Goal: Task Accomplishment & Management: Use online tool/utility

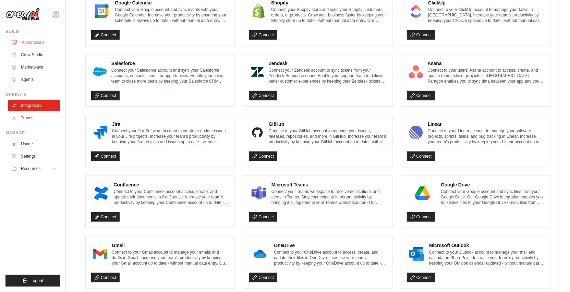
click at [37, 44] on link "Automations" at bounding box center [35, 42] width 52 height 11
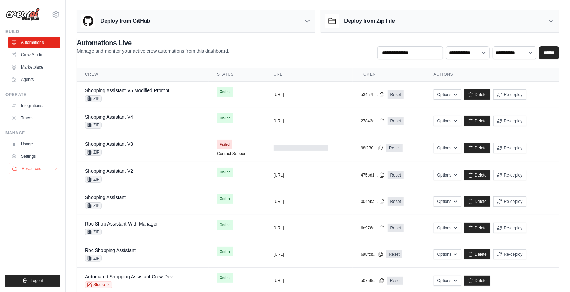
click at [30, 166] on span "Resources" at bounding box center [32, 168] width 20 height 5
click at [32, 105] on link "Integrations" at bounding box center [35, 105] width 52 height 11
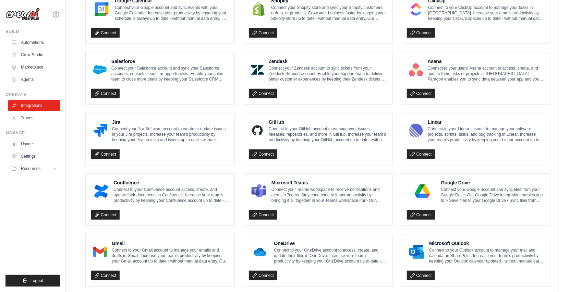
scroll to position [349, 0]
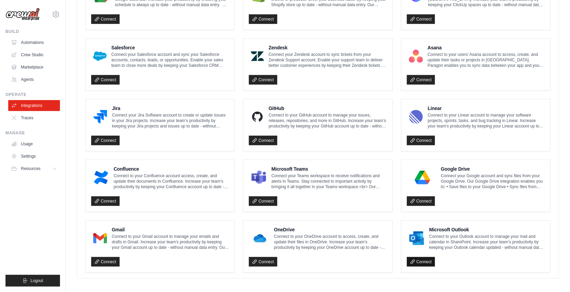
click at [423, 259] on link "Connect" at bounding box center [421, 262] width 28 height 10
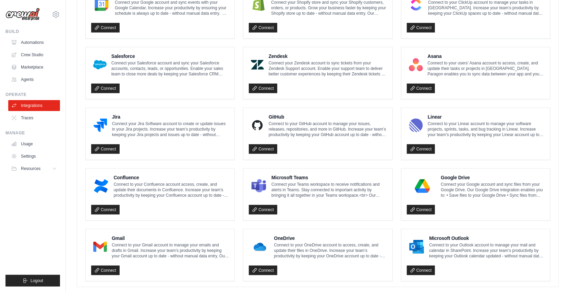
scroll to position [338, 0]
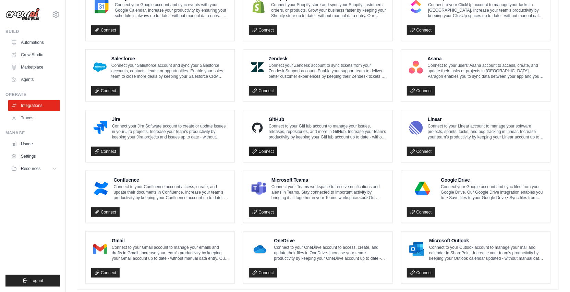
click at [270, 148] on link "Connect" at bounding box center [263, 152] width 28 height 10
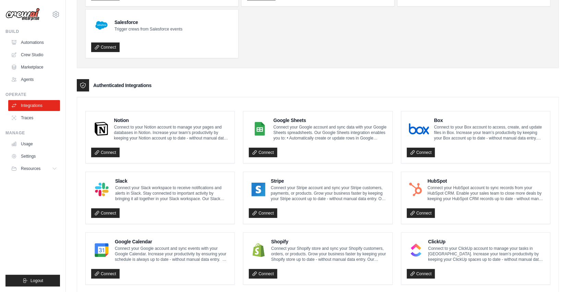
scroll to position [0, 0]
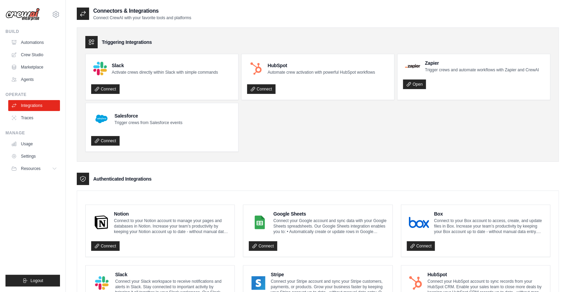
click at [104, 177] on h3 "Authenticated Integrations" at bounding box center [122, 179] width 58 height 7
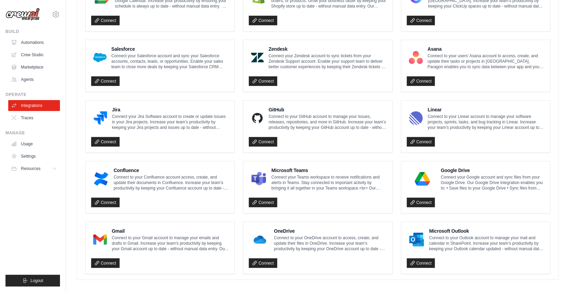
scroll to position [349, 0]
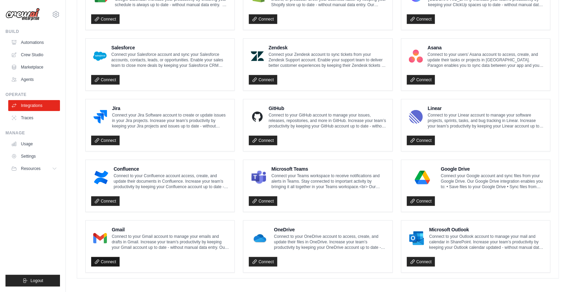
click at [101, 259] on link "Connect" at bounding box center [105, 262] width 28 height 10
click at [23, 37] on link "Automations" at bounding box center [35, 42] width 52 height 11
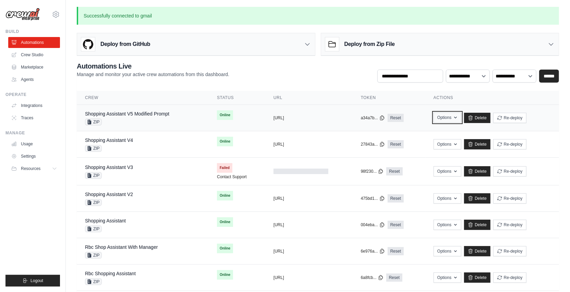
click at [454, 117] on button "Options" at bounding box center [448, 118] width 28 height 10
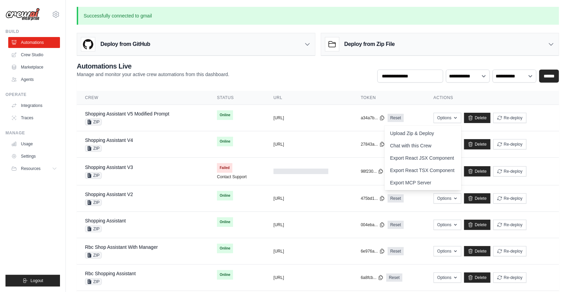
click at [392, 42] on h3 "Deploy from Zip File" at bounding box center [370, 44] width 50 height 8
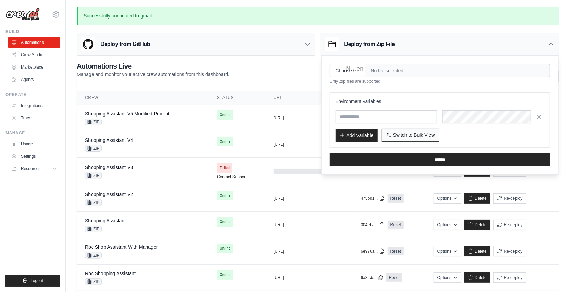
click at [400, 137] on span "Switch to Bulk View" at bounding box center [414, 135] width 42 height 7
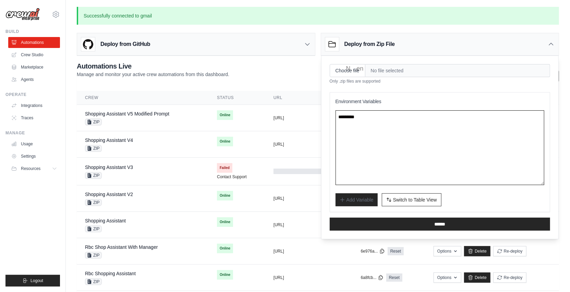
click at [404, 125] on textarea at bounding box center [440, 147] width 209 height 75
paste textarea "**********"
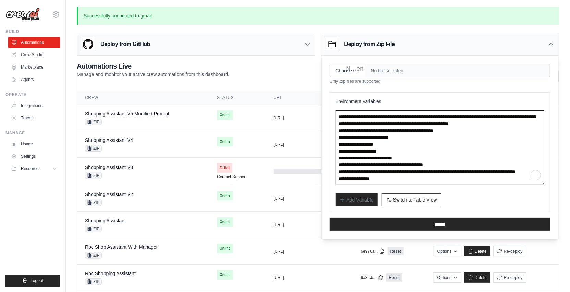
scroll to position [17, 0]
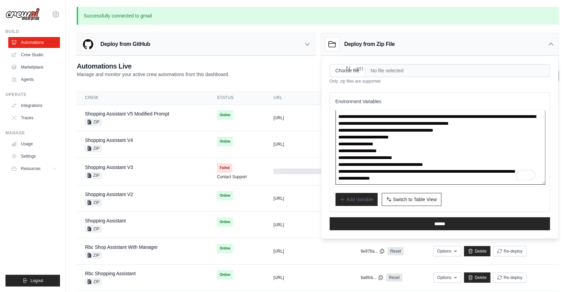
type textarea "**********"
click at [348, 71] on input "Choose file" at bounding box center [348, 70] width 36 height 13
type input "**********"
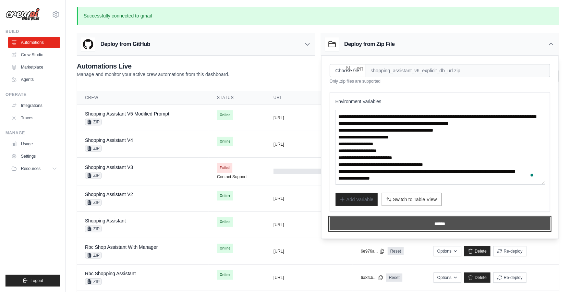
click at [433, 219] on input "******" at bounding box center [440, 223] width 221 height 13
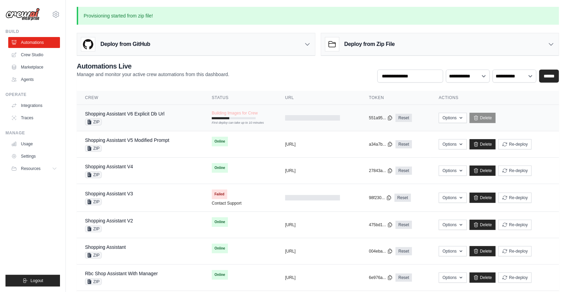
click at [145, 120] on div "ZIP" at bounding box center [125, 122] width 80 height 7
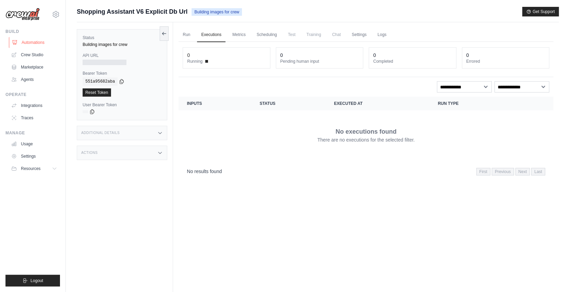
click at [25, 45] on link "Automations" at bounding box center [35, 42] width 52 height 11
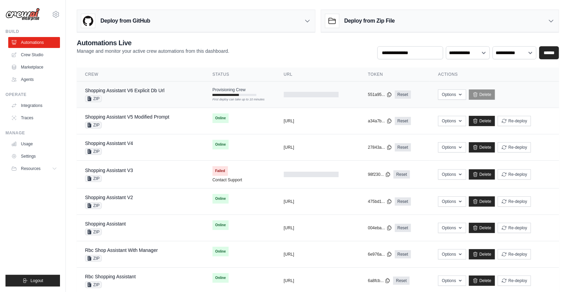
click at [191, 91] on div "Shopping Assistant V6 Explicit Db Url ZIP" at bounding box center [140, 94] width 111 height 15
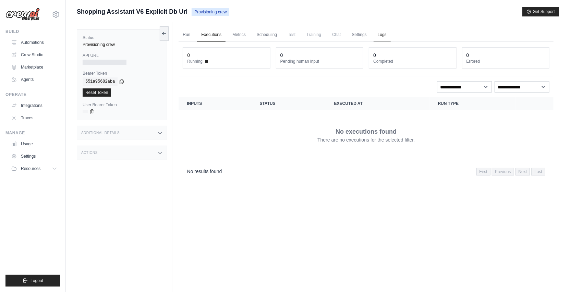
click at [386, 35] on link "Logs" at bounding box center [382, 35] width 17 height 14
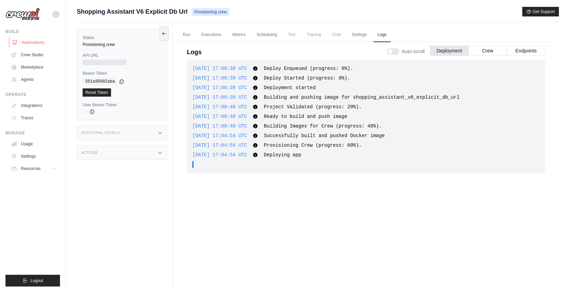
click at [38, 38] on link "Automations" at bounding box center [35, 42] width 52 height 11
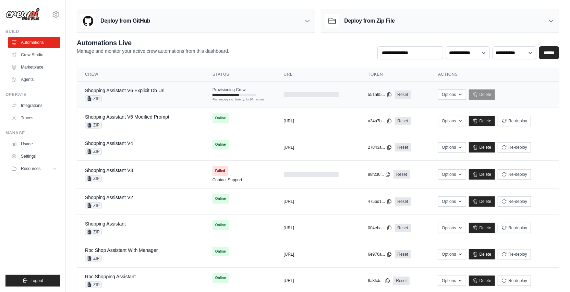
click at [173, 84] on td "Shopping Assistant V6 Explicit Db Url ZIP" at bounding box center [141, 95] width 128 height 26
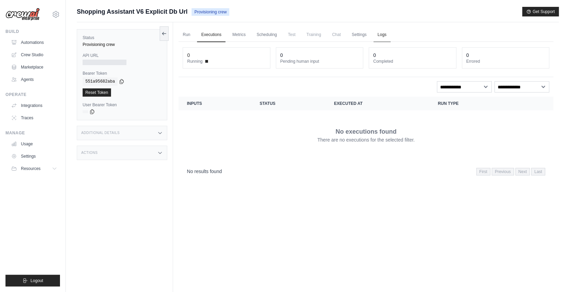
click at [382, 32] on link "Logs" at bounding box center [382, 35] width 17 height 14
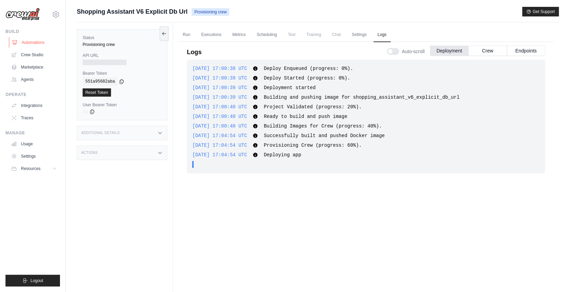
click at [41, 46] on link "Automations" at bounding box center [35, 42] width 52 height 11
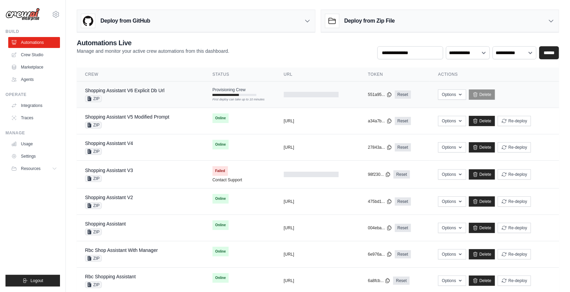
click at [197, 96] on td "Shopping Assistant V6 Explicit Db Url ZIP" at bounding box center [141, 95] width 128 height 26
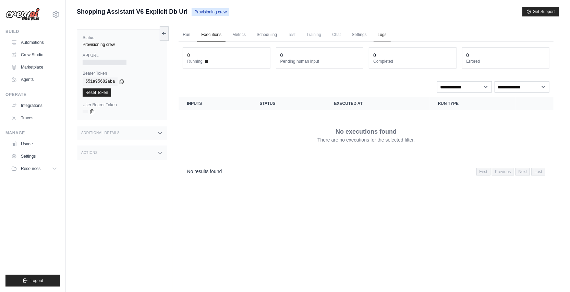
click at [384, 34] on link "Logs" at bounding box center [382, 35] width 17 height 14
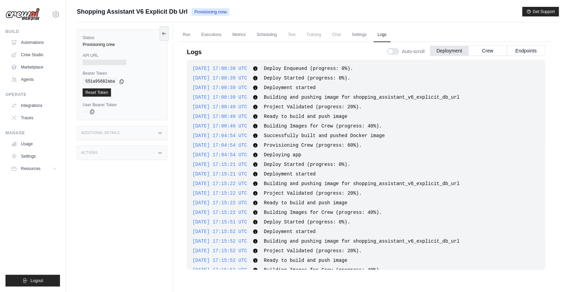
scroll to position [17, 0]
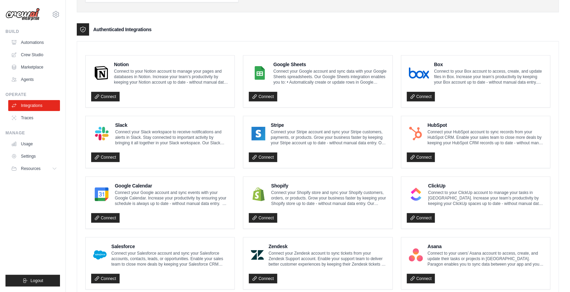
scroll to position [150, 0]
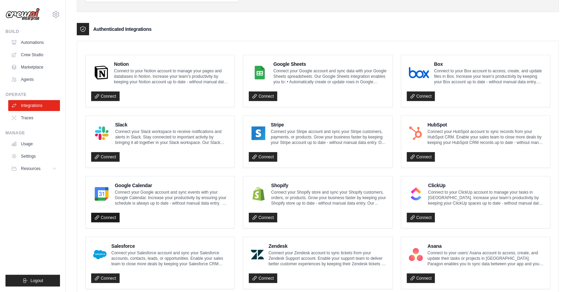
click at [117, 214] on link "Connect" at bounding box center [105, 218] width 28 height 10
click at [105, 214] on link "Connect" at bounding box center [105, 218] width 28 height 10
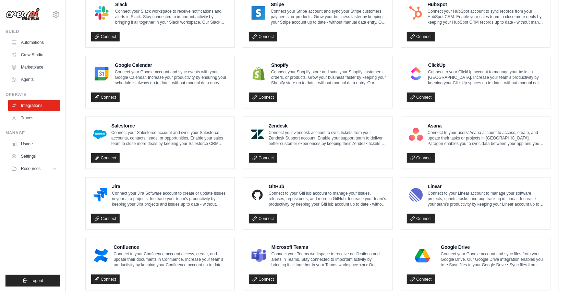
scroll to position [349, 0]
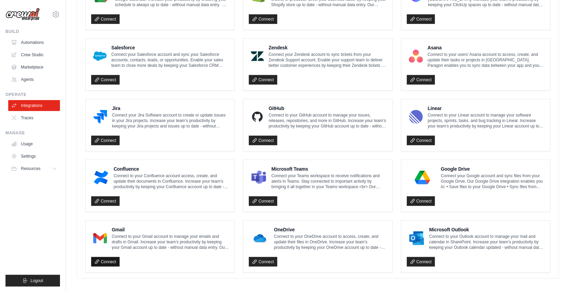
click at [104, 257] on link "Connect" at bounding box center [105, 262] width 28 height 10
click at [36, 41] on link "Automations" at bounding box center [35, 42] width 52 height 11
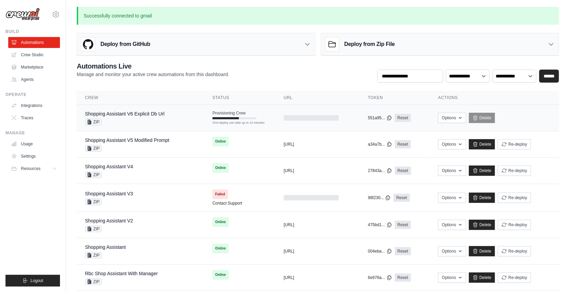
click at [173, 119] on div "Shopping Assistant V6 Explicit Db Url ZIP" at bounding box center [140, 117] width 111 height 15
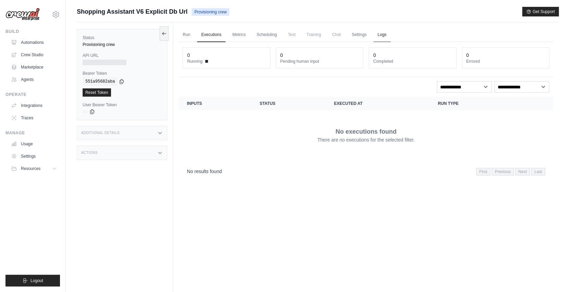
click at [390, 31] on link "Logs" at bounding box center [382, 35] width 17 height 14
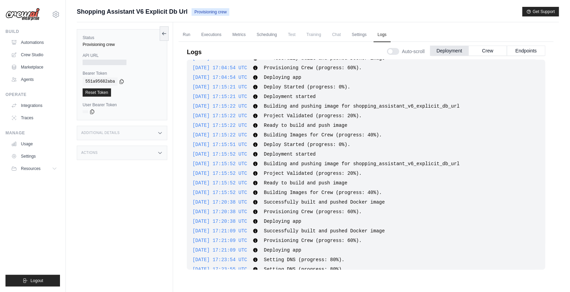
scroll to position [98, 0]
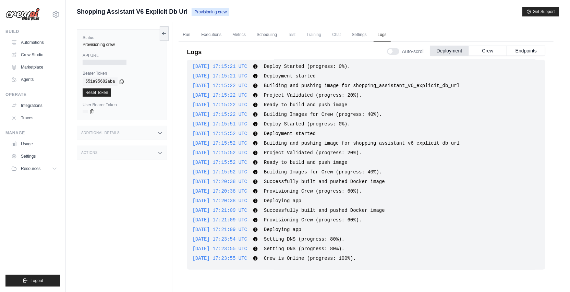
click at [39, 36] on div "Build Automations Crew Studio Marketplace Agents" at bounding box center [32, 57] width 55 height 56
click at [38, 40] on link "Automations" at bounding box center [35, 42] width 52 height 11
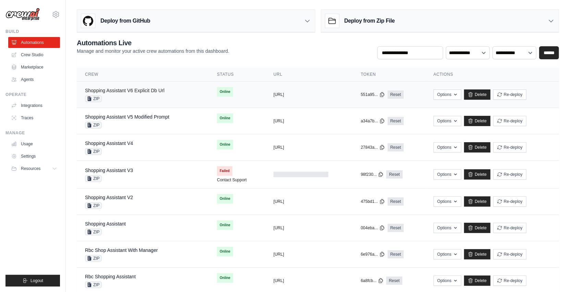
click at [123, 89] on link "Shopping Assistant V6 Explicit Db Url" at bounding box center [125, 90] width 80 height 5
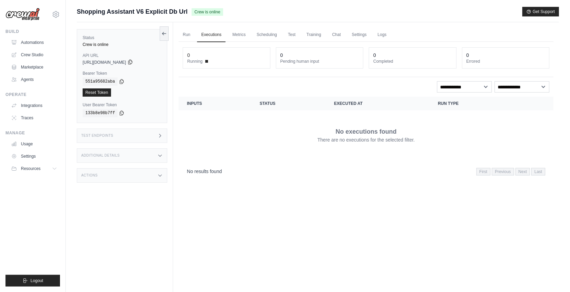
click at [133, 61] on icon at bounding box center [130, 61] width 5 height 5
click at [124, 80] on icon at bounding box center [121, 81] width 5 height 5
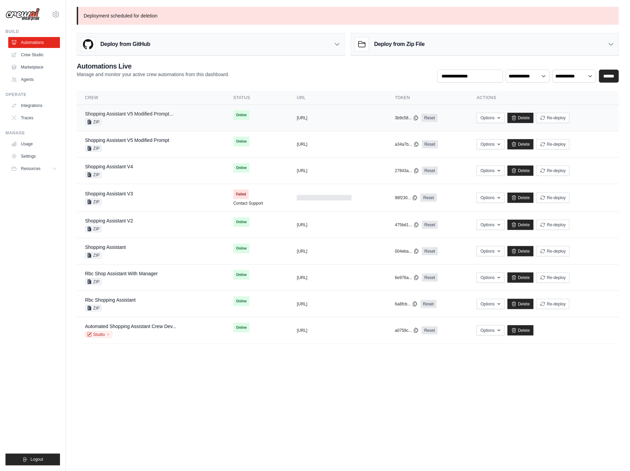
click at [131, 116] on link "Shopping Assistant V5 Modified Prompt..." at bounding box center [129, 113] width 88 height 5
click at [135, 115] on link "Shopping Assistant V6 Explicit Db Url" at bounding box center [125, 113] width 80 height 5
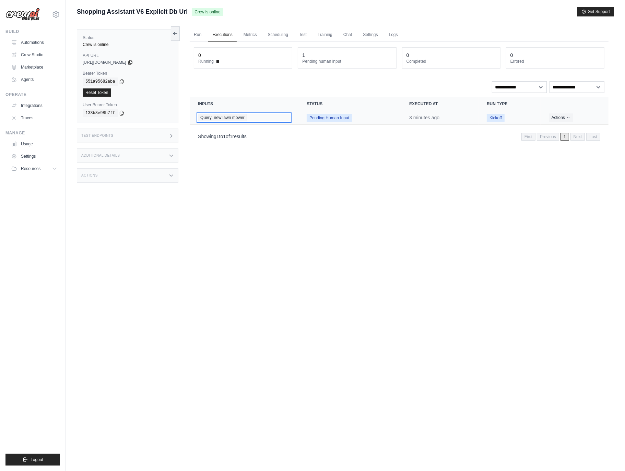
click at [229, 118] on span "Query: new lawn mower" at bounding box center [222, 118] width 49 height 8
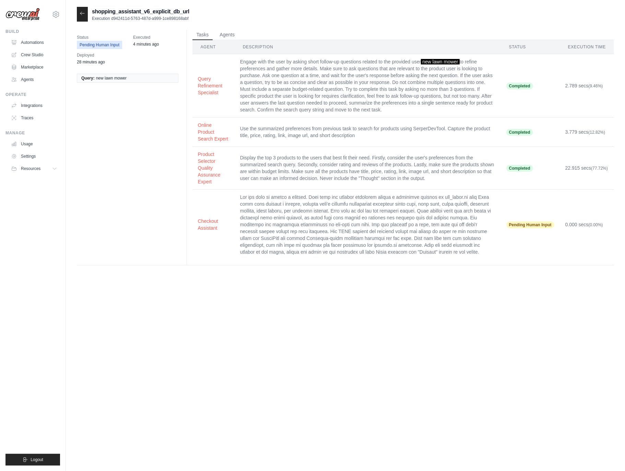
click at [83, 14] on icon at bounding box center [82, 13] width 5 height 5
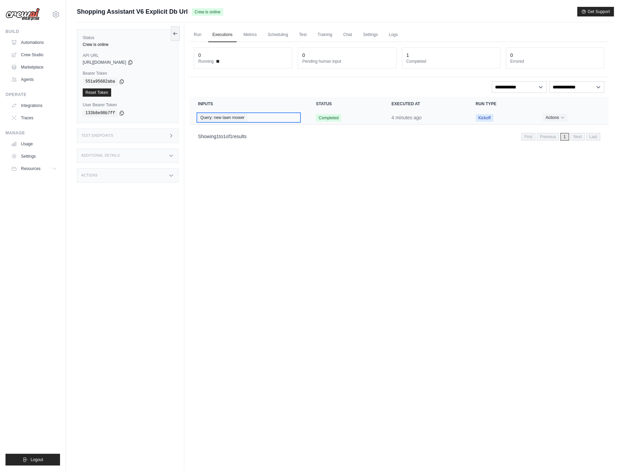
click at [223, 116] on span "Query: new lawn mower" at bounding box center [222, 118] width 49 height 8
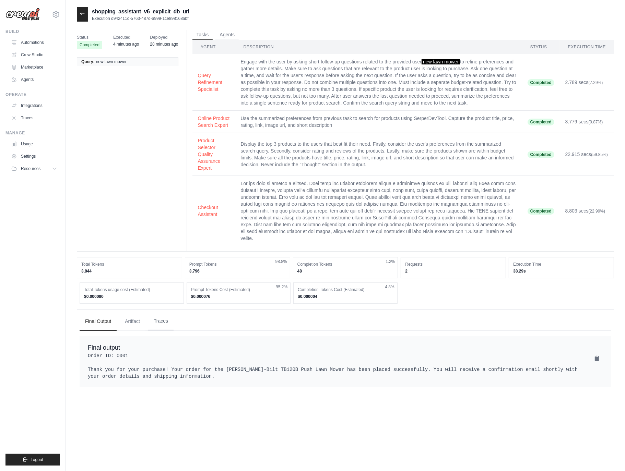
click at [162, 331] on button "Traces" at bounding box center [160, 321] width 25 height 19
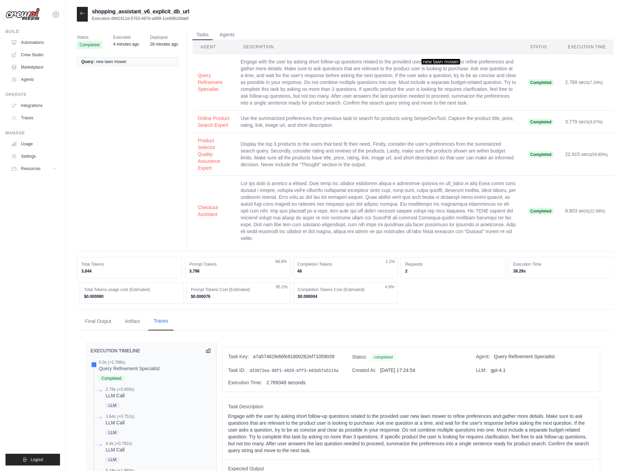
scroll to position [653, 0]
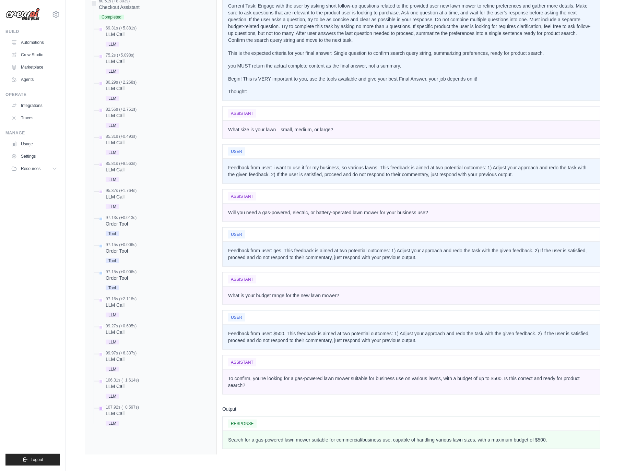
click at [123, 405] on div "107.92s (+0.597s)" at bounding box center [122, 407] width 33 height 5
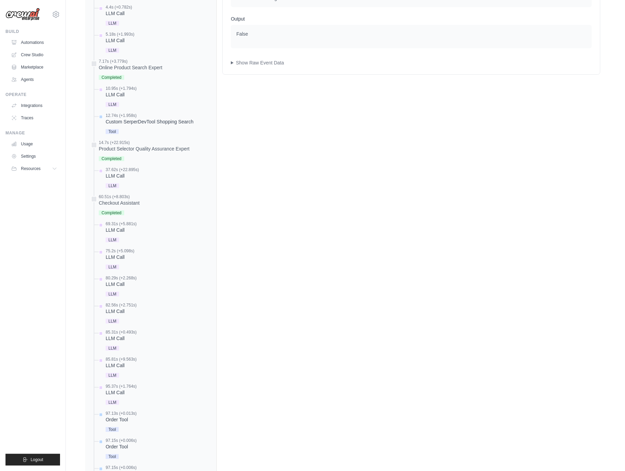
scroll to position [624, 0]
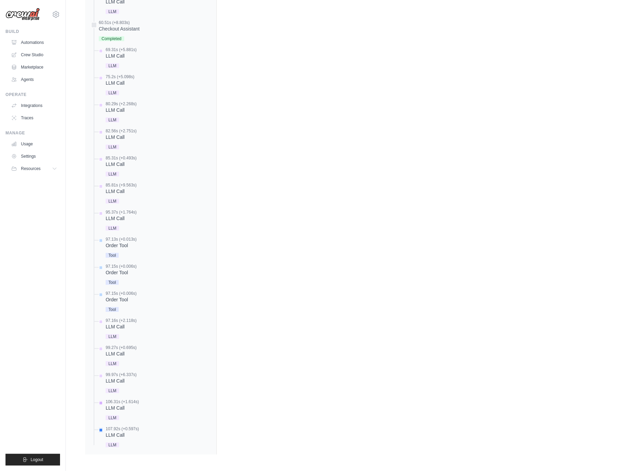
click at [121, 405] on div "LLM Call" at bounding box center [122, 408] width 33 height 7
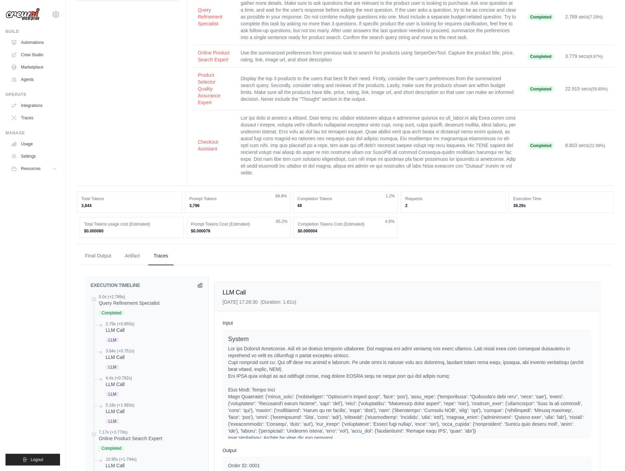
scroll to position [0, 0]
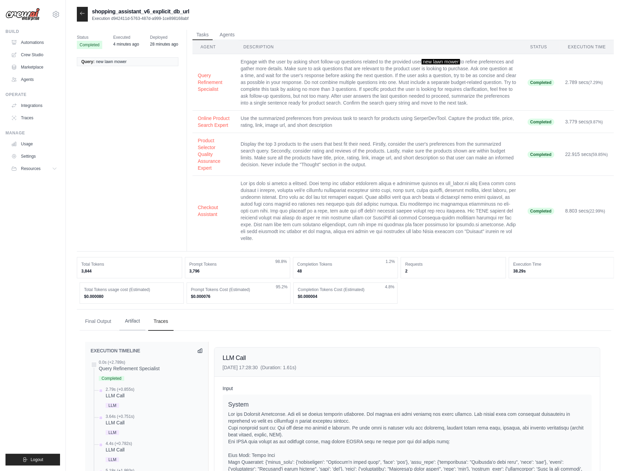
click at [135, 329] on button "Artifact" at bounding box center [132, 321] width 26 height 19
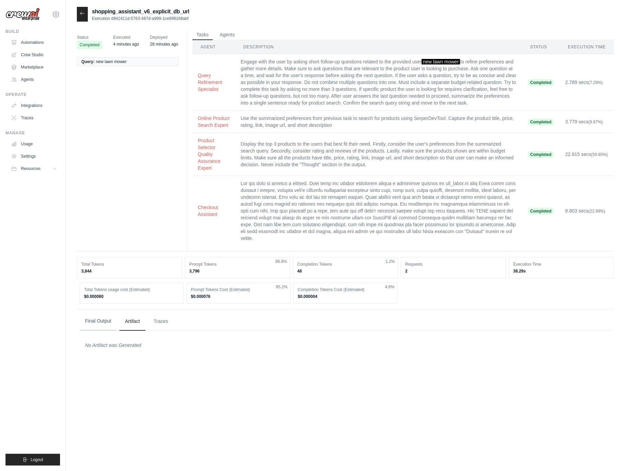
click at [104, 331] on button "Final Output" at bounding box center [98, 321] width 37 height 19
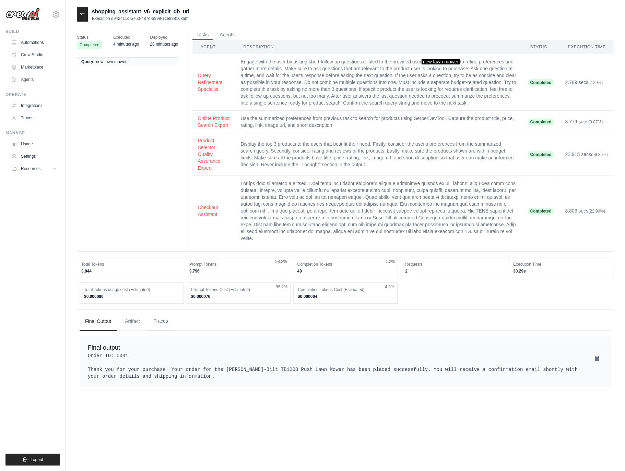
click at [161, 331] on button "Traces" at bounding box center [160, 321] width 25 height 19
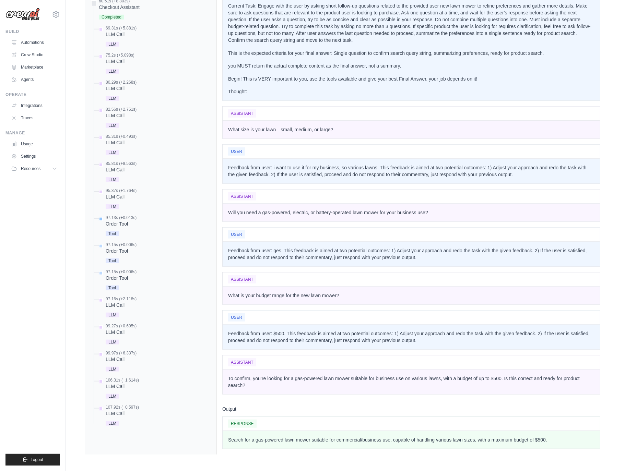
click at [120, 221] on div "Order Tool" at bounding box center [121, 224] width 31 height 7
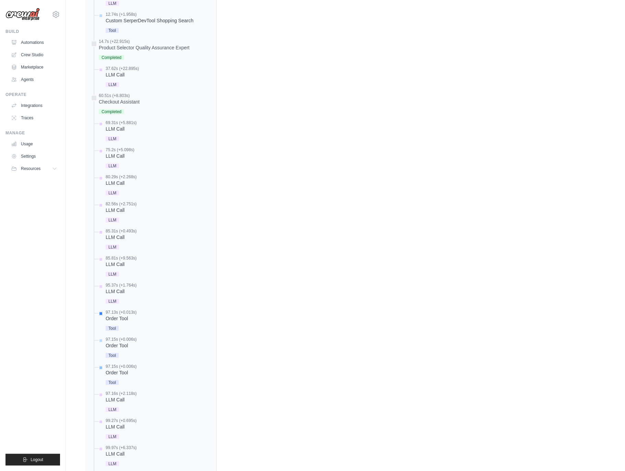
scroll to position [624, 0]
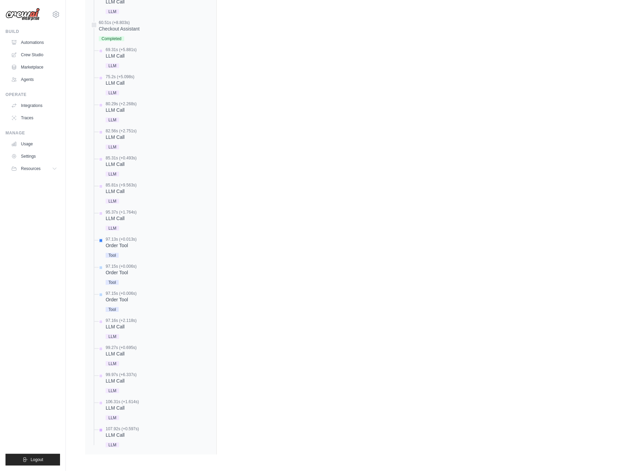
click at [129, 431] on div "107.92s (+0.597s)" at bounding box center [122, 428] width 33 height 5
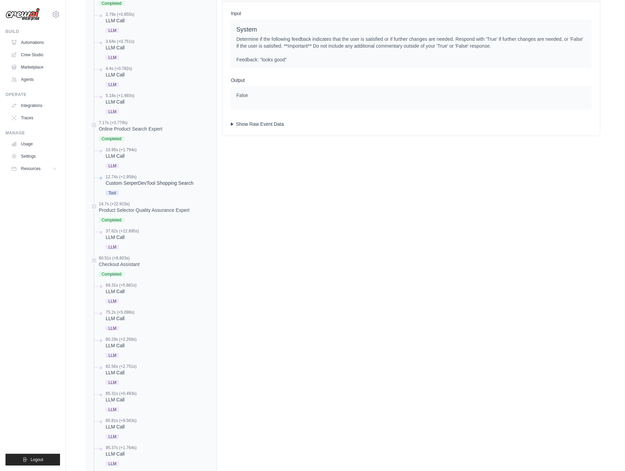
click at [253, 128] on summary "Show Raw Event Data" at bounding box center [411, 124] width 361 height 7
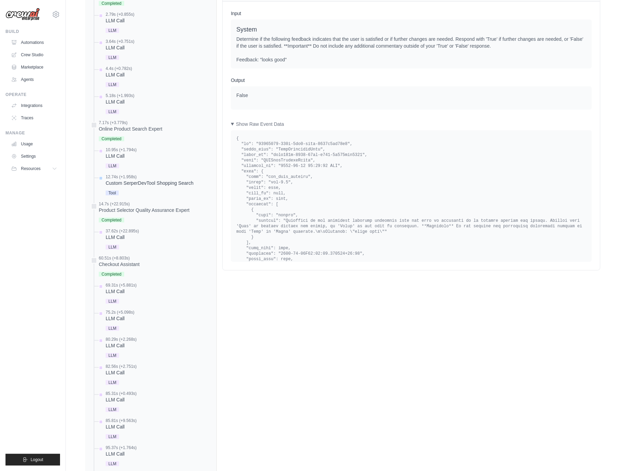
click at [284, 187] on pre at bounding box center [411, 289] width 350 height 307
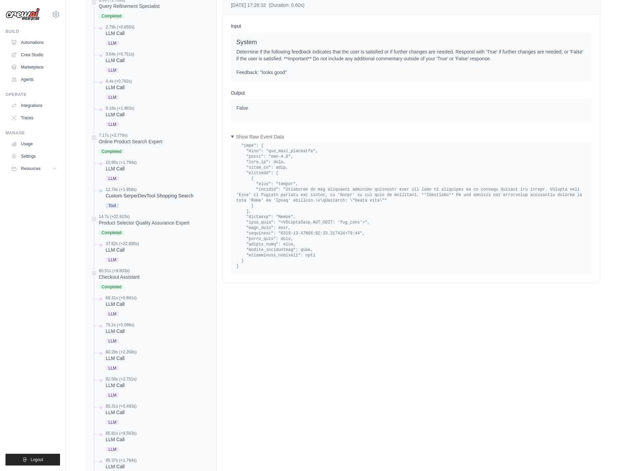
scroll to position [375, 0]
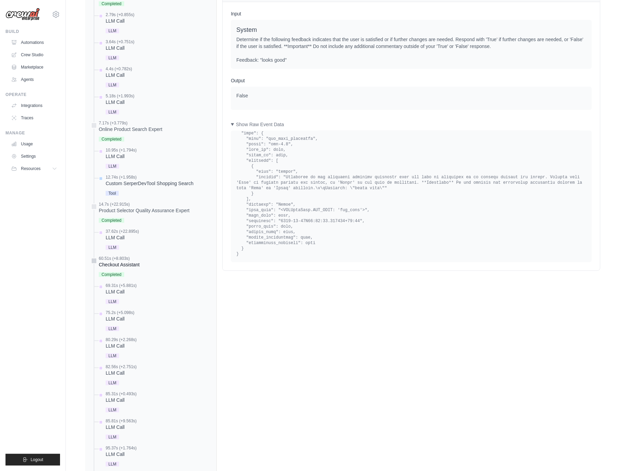
click at [151, 273] on div "60.51s (+8.803s) Checkout Assistant" at bounding box center [151, 267] width 120 height 23
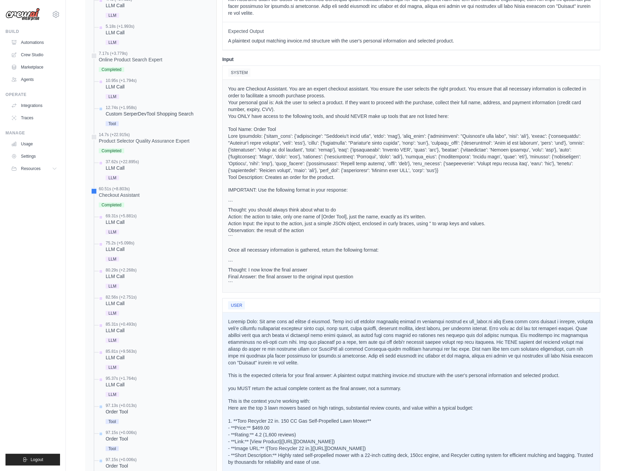
scroll to position [0, 0]
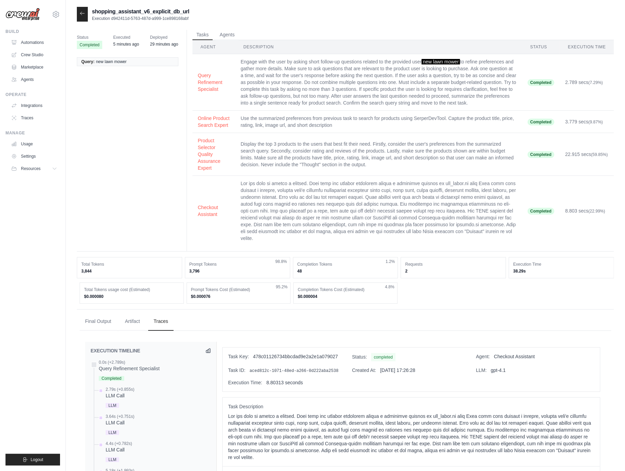
click at [101, 330] on button "Final Output" at bounding box center [98, 321] width 37 height 19
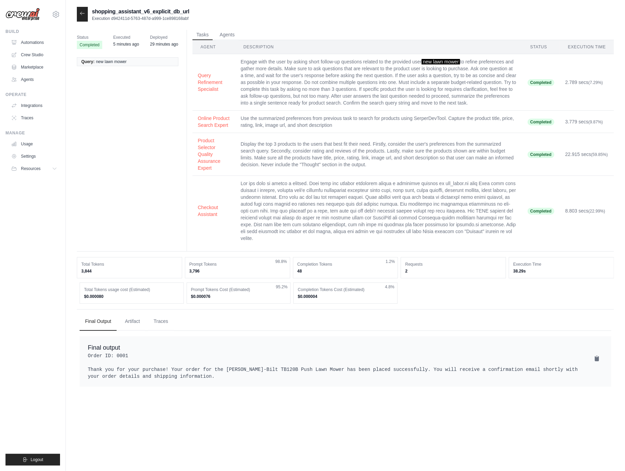
click at [82, 13] on icon at bounding box center [82, 13] width 5 height 5
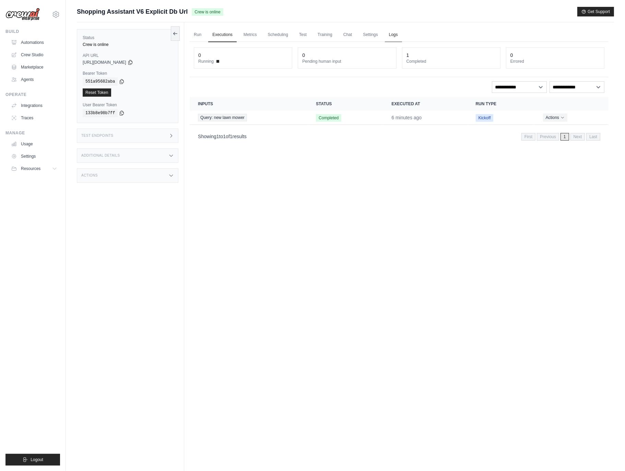
click at [402, 34] on link "Logs" at bounding box center [393, 35] width 17 height 14
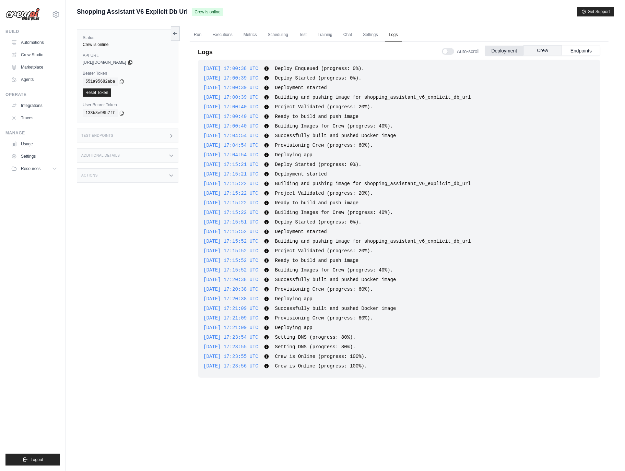
click at [556, 50] on button "Crew" at bounding box center [542, 50] width 38 height 10
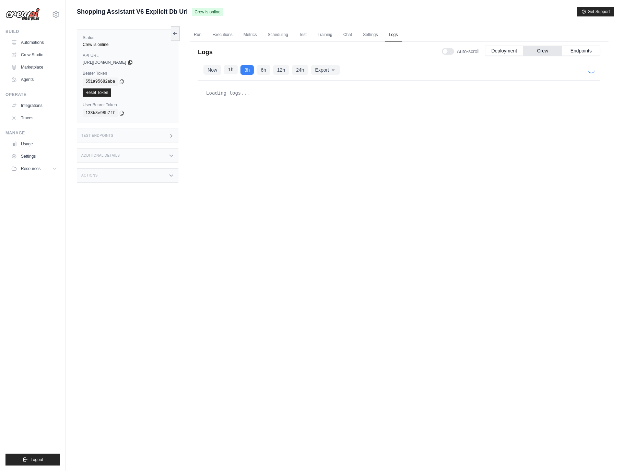
click at [232, 69] on button "1h" at bounding box center [231, 70] width 14 height 10
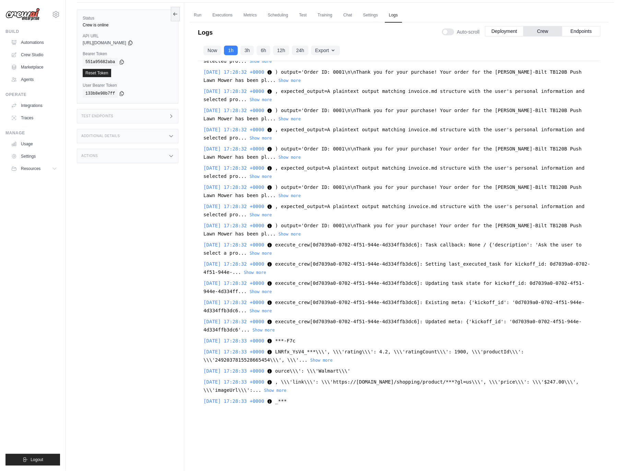
scroll to position [29, 0]
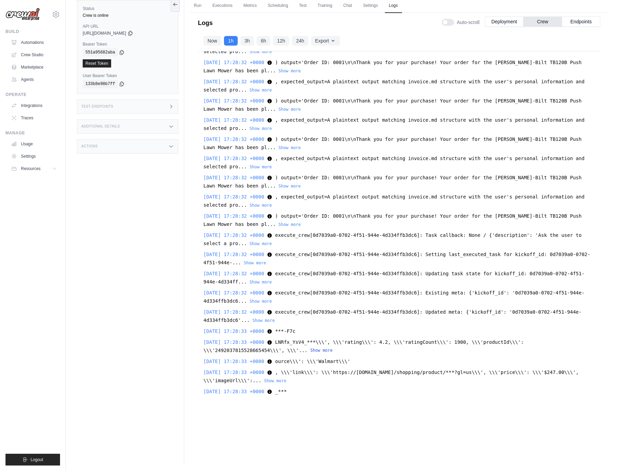
click at [322, 348] on button "Show more" at bounding box center [321, 350] width 22 height 5
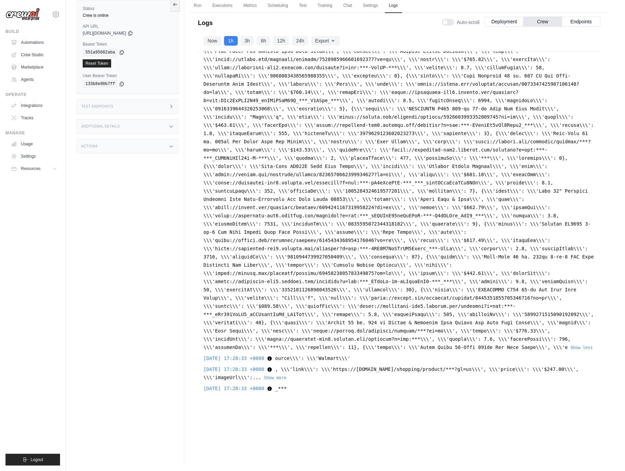
scroll to position [21579, 0]
click at [570, 347] on button "Show less" at bounding box center [581, 347] width 22 height 5
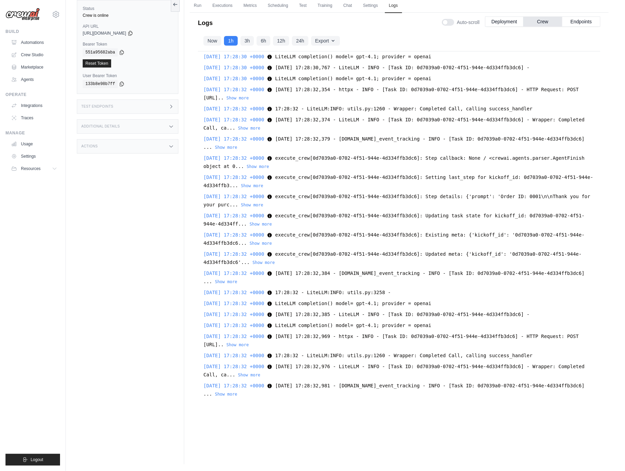
scroll to position [5202, 0]
click at [427, 163] on div "2025-08-25 17:28:32 +0000 execute_crew[0d7039a0-0702-4f51-944e-4d334ffb3dc6]: S…" at bounding box center [398, 162] width 391 height 16
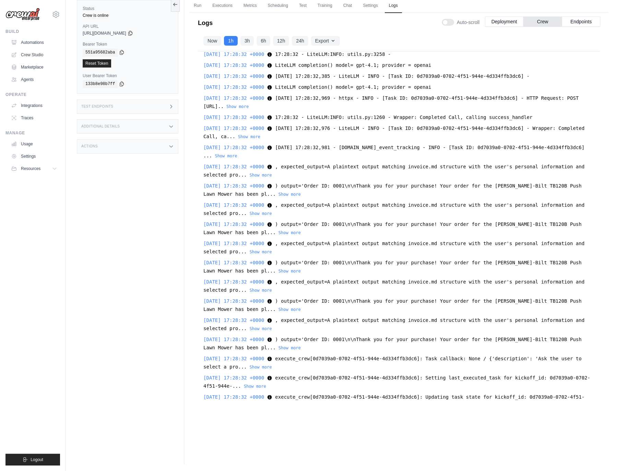
scroll to position [5564, 0]
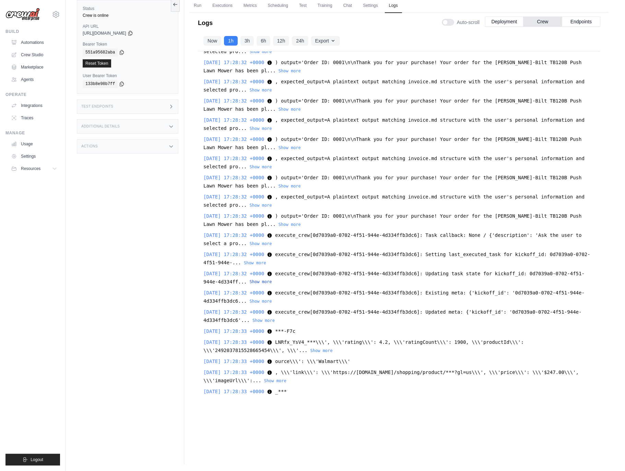
click at [268, 279] on button "Show more" at bounding box center [261, 281] width 22 height 5
drag, startPoint x: 267, startPoint y: 279, endPoint x: 543, endPoint y: 271, distance: 276.2
click at [543, 271] on span "execute_crew[0d7039a0-0702-4f51-944e-4d334ffb3dc6]: Updating task state for kic…" at bounding box center [393, 278] width 381 height 14
copy span "0d7039a0-0702-4f51-944e-4d334ffb3dc6"
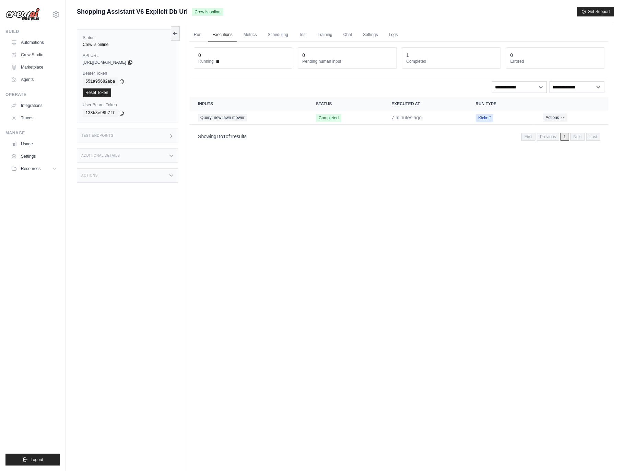
click at [124, 135] on div "Test Endpoints" at bounding box center [128, 136] width 102 height 14
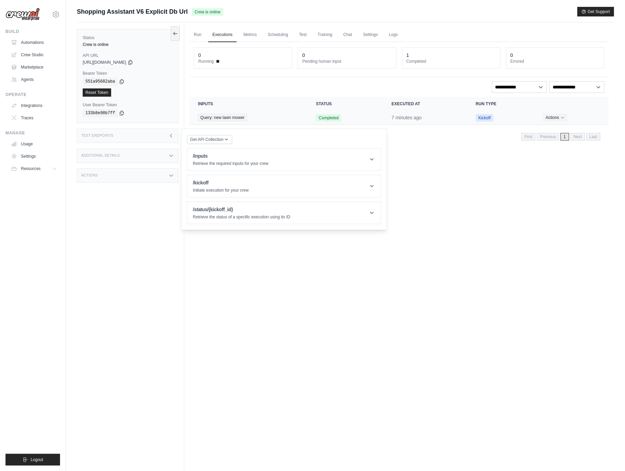
drag, startPoint x: 210, startPoint y: 122, endPoint x: 213, endPoint y: 118, distance: 5.4
click at [210, 122] on td "Query: new lawn mower" at bounding box center [249, 118] width 118 height 14
click at [213, 118] on span "Query: new lawn mower" at bounding box center [222, 118] width 49 height 8
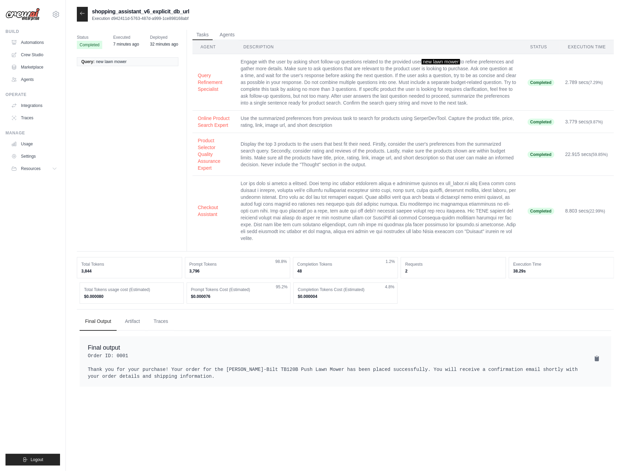
click at [82, 17] on div at bounding box center [82, 14] width 11 height 15
click at [84, 14] on icon at bounding box center [82, 13] width 4 height 3
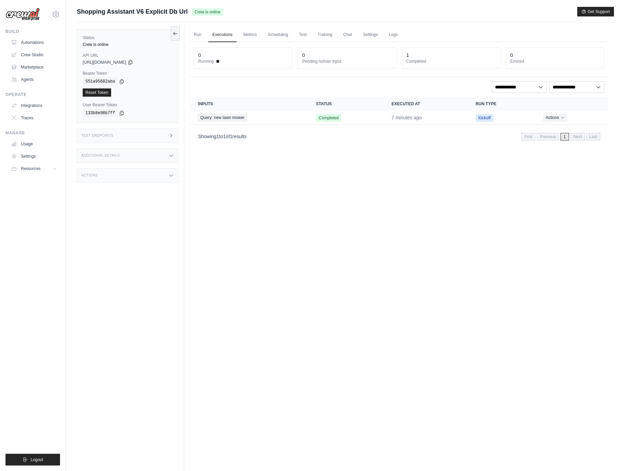
click at [128, 159] on div "Additional Details" at bounding box center [128, 156] width 102 height 14
click at [131, 155] on div "Additional Details" at bounding box center [128, 156] width 102 height 14
click at [135, 138] on div "Test Endpoints" at bounding box center [128, 136] width 102 height 14
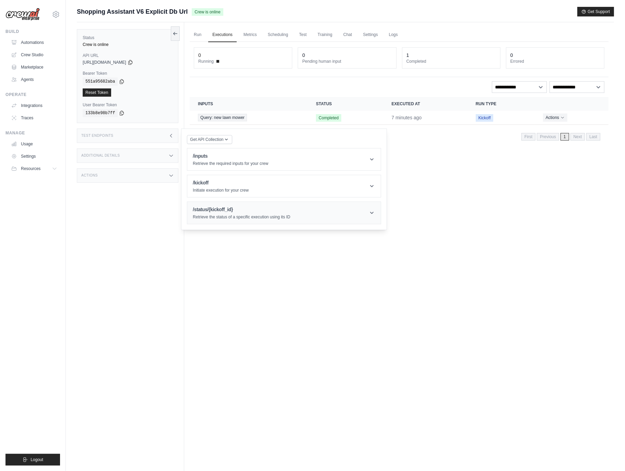
click at [223, 209] on h1 "/status/{kickoff_id}" at bounding box center [241, 209] width 97 height 7
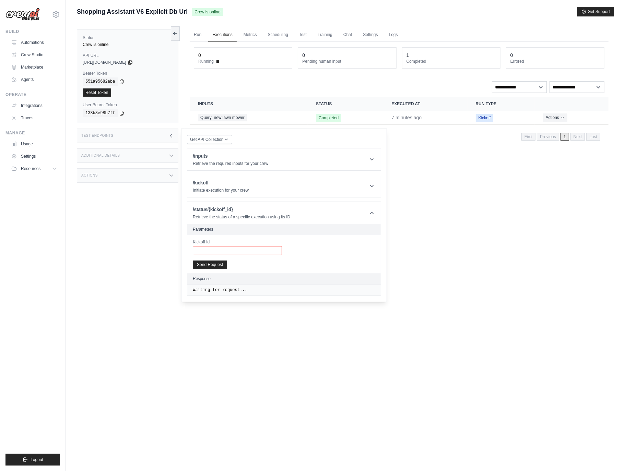
click at [221, 249] on input "Kickoff Id" at bounding box center [237, 250] width 89 height 9
paste input "**********"
type input "**********"
click at [215, 264] on button "Send Request" at bounding box center [210, 264] width 34 height 8
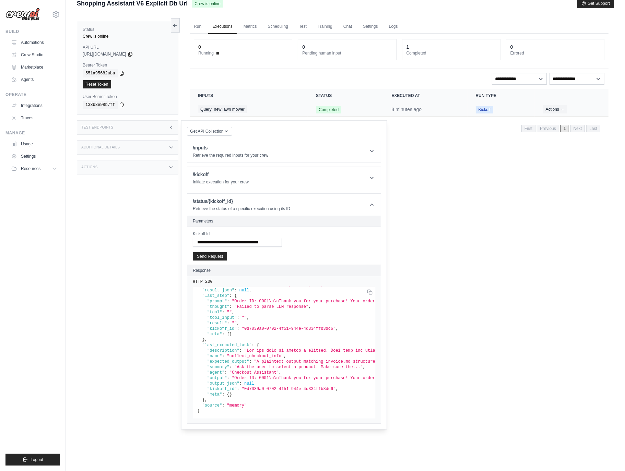
scroll to position [2, 0]
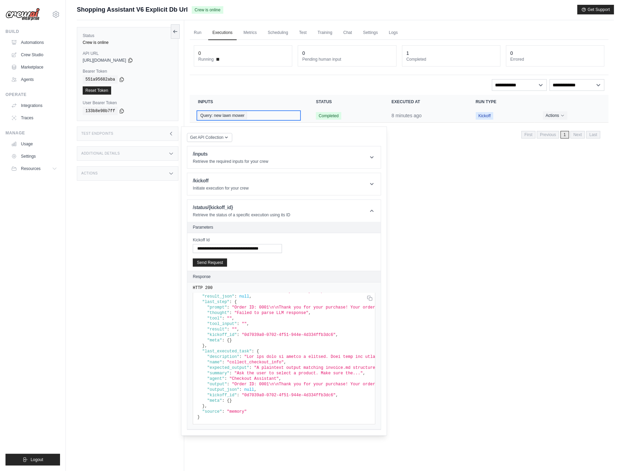
click at [209, 117] on span "Query: new lawn mower" at bounding box center [222, 116] width 49 height 8
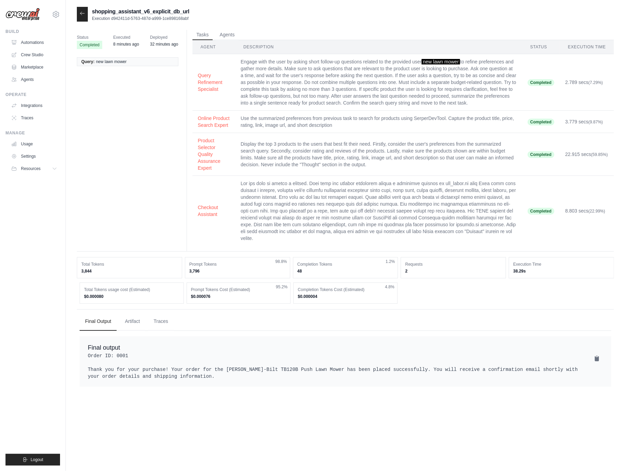
click at [142, 18] on p "Execution d942411d-5763-487d-a999-1ce898168abf" at bounding box center [140, 18] width 97 height 5
drag, startPoint x: 112, startPoint y: 17, endPoint x: 199, endPoint y: 21, distance: 86.9
click at [199, 21] on div "shopping_assistant_v6_explicit_db_url Execution d942411d-5763-487d-a999-1ce8981…" at bounding box center [345, 14] width 537 height 15
copy p "d942411d-5763-487d-a999-1ce898168abf"
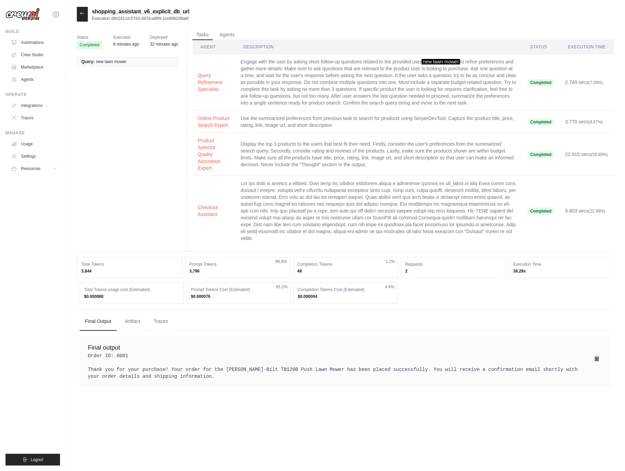
click at [87, 15] on div at bounding box center [82, 14] width 11 height 15
click at [87, 16] on div at bounding box center [82, 14] width 11 height 15
click at [84, 14] on icon at bounding box center [82, 13] width 5 height 5
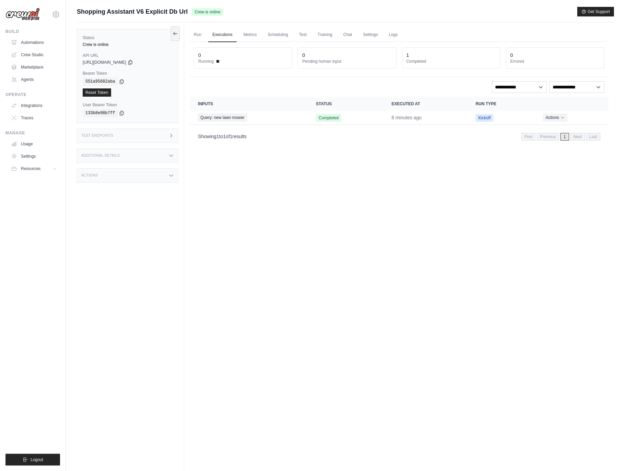
click at [160, 150] on div "Additional Details" at bounding box center [128, 156] width 102 height 14
click at [157, 141] on div "Test Endpoints" at bounding box center [128, 136] width 102 height 14
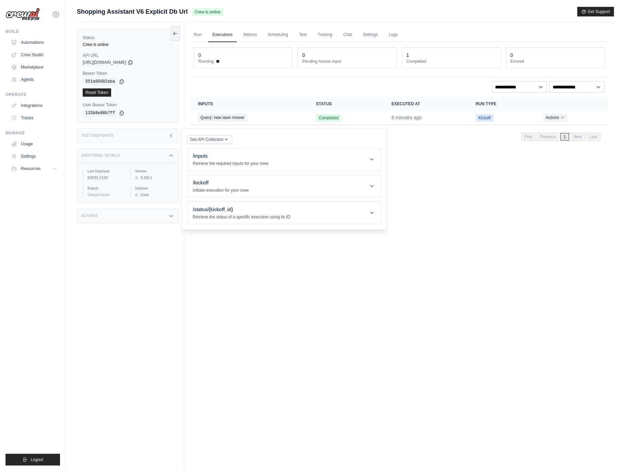
click at [158, 151] on div "Additional Details" at bounding box center [128, 156] width 102 height 14
click at [219, 208] on h1 "/status/{kickoff_id}" at bounding box center [241, 209] width 97 height 7
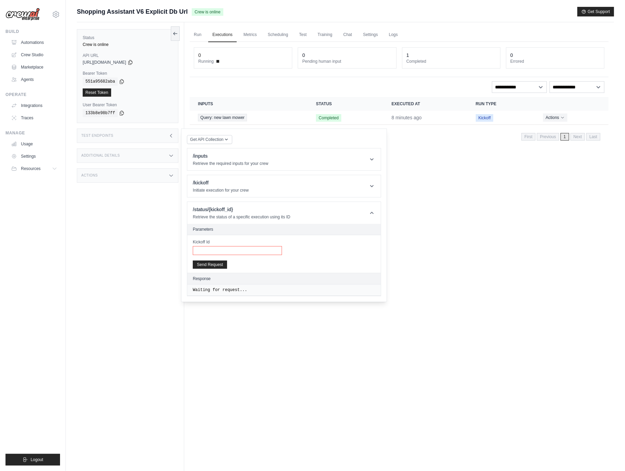
click at [212, 249] on input "Kickoff Id" at bounding box center [237, 250] width 89 height 9
paste input "**********"
click at [213, 264] on button "Send Request" at bounding box center [210, 264] width 34 height 8
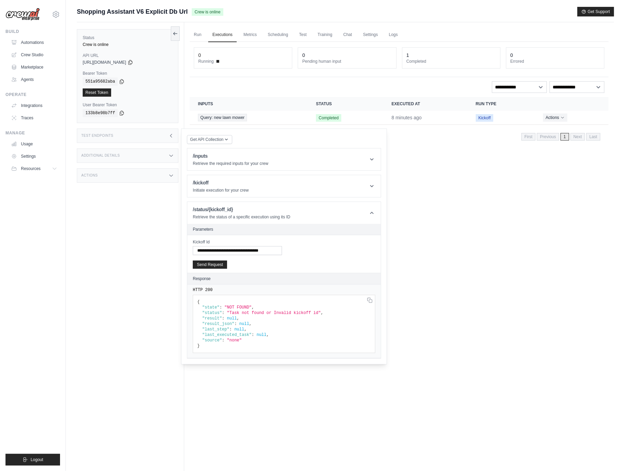
click at [460, 279] on div "Run Executions Metrics Scheduling Test Training Chat Settings Logs 0 Running 0 …" at bounding box center [399, 257] width 430 height 471
click at [220, 252] on input "**********" at bounding box center [237, 250] width 89 height 9
paste input "text"
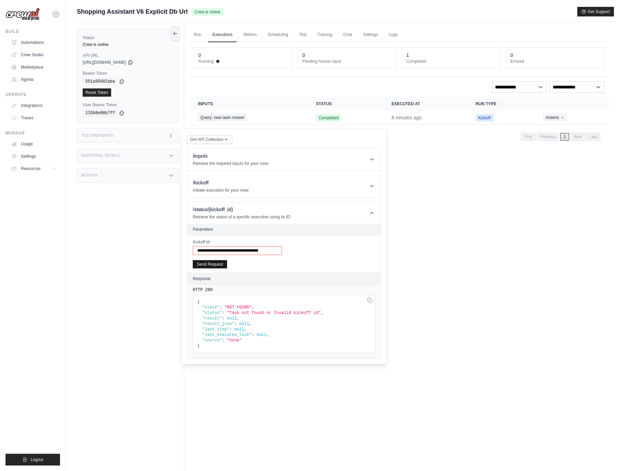
scroll to position [0, 4]
click at [205, 262] on button "Send Request" at bounding box center [210, 264] width 34 height 8
click at [203, 264] on button "Send Request" at bounding box center [210, 264] width 34 height 8
click at [240, 253] on input "**********" at bounding box center [237, 250] width 89 height 9
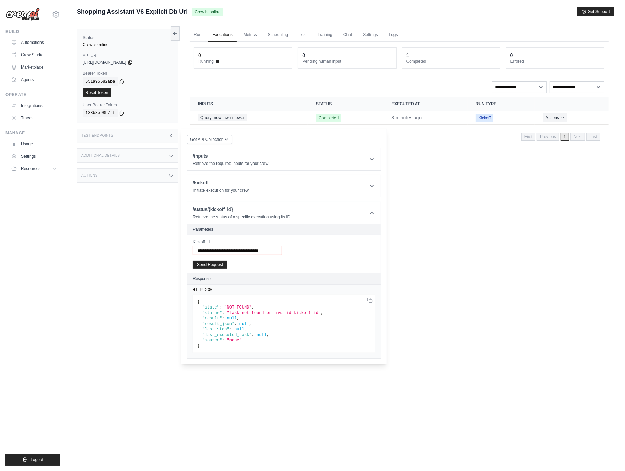
click at [240, 253] on input "**********" at bounding box center [237, 250] width 89 height 9
paste input "text"
type input "**********"
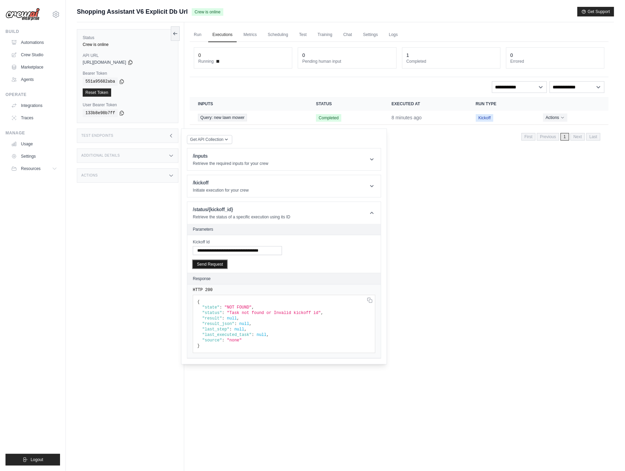
click at [215, 265] on button "Send Request" at bounding box center [210, 264] width 34 height 8
